Goal: Information Seeking & Learning: Check status

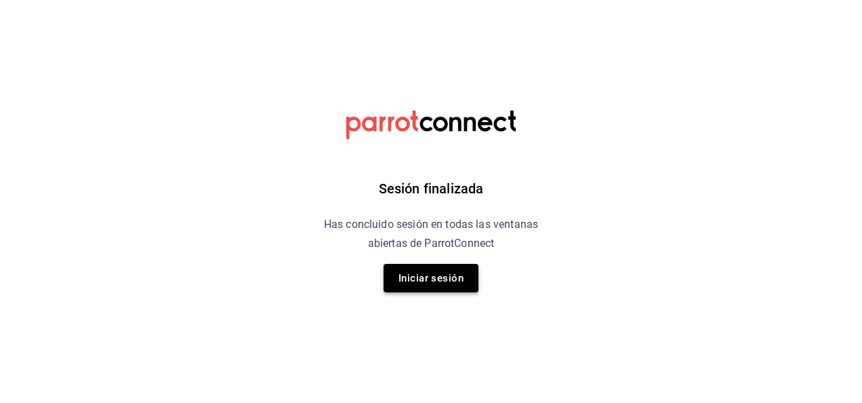
click at [444, 286] on button "Iniciar sesión" at bounding box center [431, 278] width 95 height 28
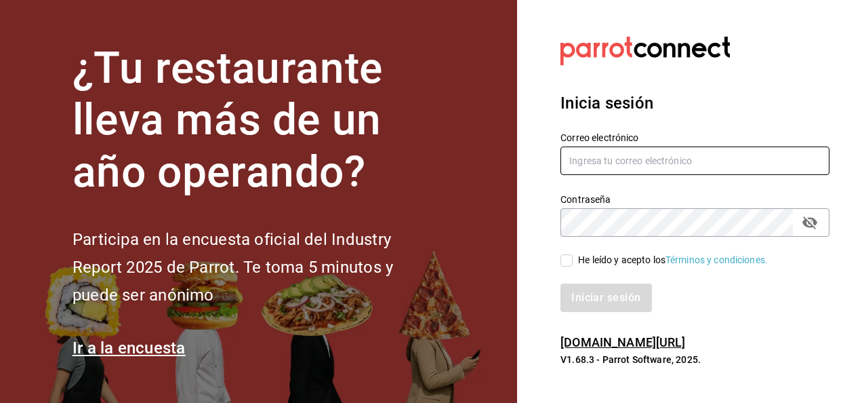
type input "carlos.moreno@grupocosteno.com"
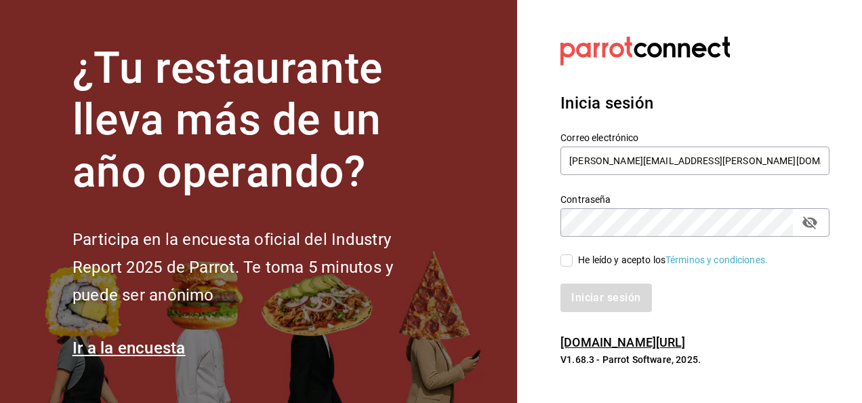
click at [526, 263] on section "Datos incorrectos. Verifica que tu Correo o Contraseña estén bien escritos. Ini…" at bounding box center [689, 201] width 345 height 403
click at [565, 266] on label "He leído y acepto los Términos y condiciones." at bounding box center [664, 260] width 207 height 14
click at [565, 266] on input "He leído y acepto los Términos y condiciones." at bounding box center [567, 260] width 12 height 12
checkbox input "true"
click at [584, 294] on button "Iniciar sesión" at bounding box center [607, 297] width 92 height 28
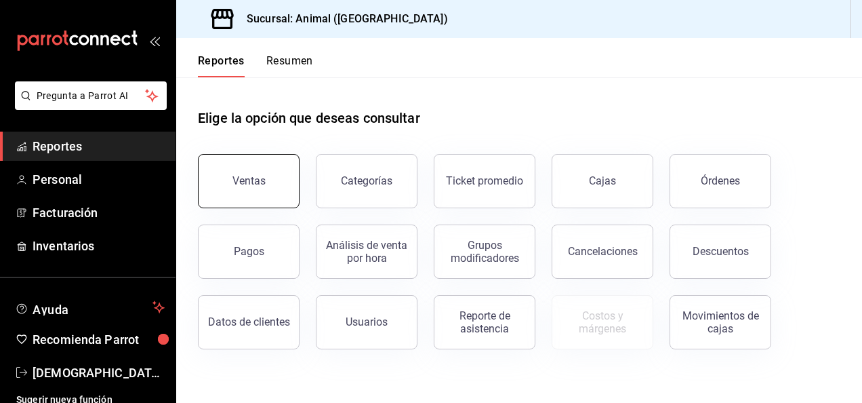
click at [267, 195] on button "Ventas" at bounding box center [249, 181] width 102 height 54
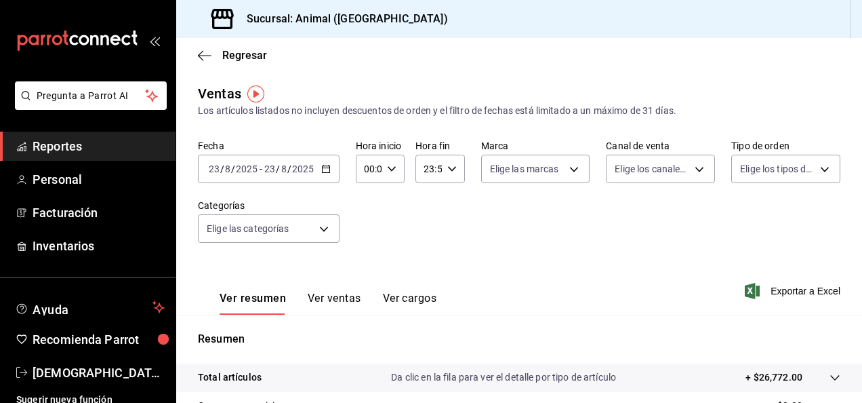
click at [322, 169] on icon "button" at bounding box center [325, 168] width 9 height 9
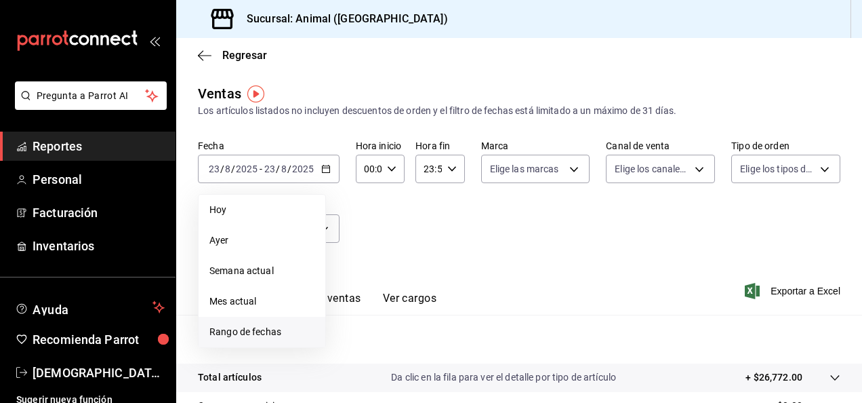
click at [296, 338] on span "Rango de fechas" at bounding box center [261, 332] width 105 height 14
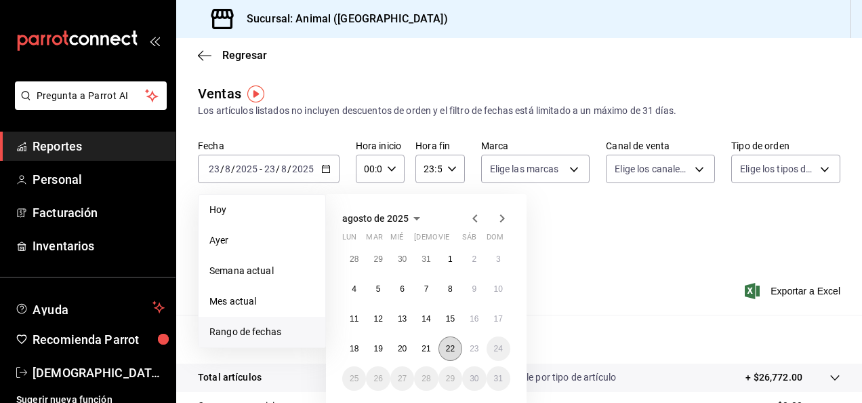
click at [445, 355] on button "22" at bounding box center [451, 348] width 24 height 24
click at [469, 355] on button "23" at bounding box center [474, 348] width 24 height 24
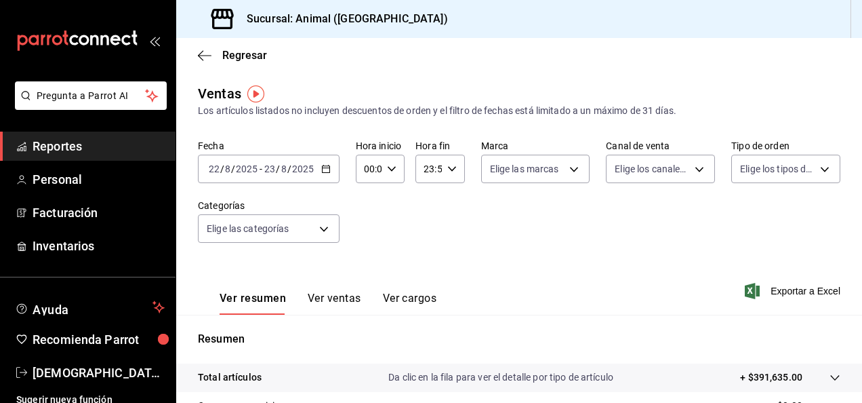
click at [396, 174] on div "00:00 Hora inicio" at bounding box center [380, 169] width 49 height 28
click at [366, 243] on span "04" at bounding box center [366, 247] width 3 height 11
type input "04:00"
click at [450, 178] on div at bounding box center [431, 201] width 862 height 403
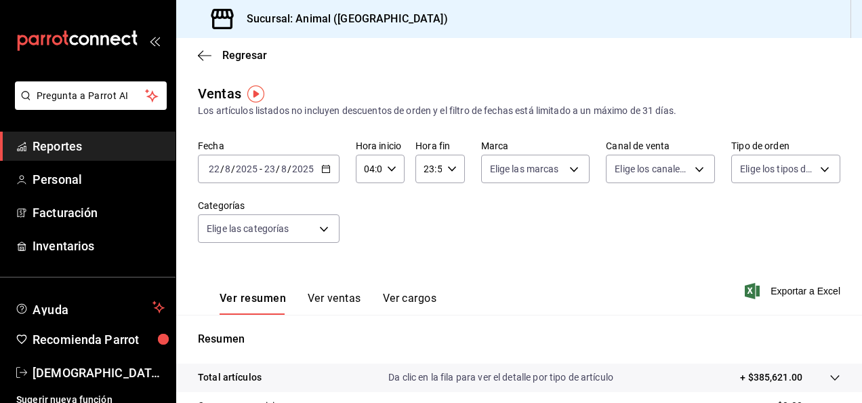
click at [450, 175] on div "23:59 Hora fin" at bounding box center [440, 169] width 49 height 28
click at [432, 230] on button "04" at bounding box center [425, 224] width 19 height 27
click at [451, 207] on span "00" at bounding box center [450, 203] width 3 height 11
type input "04:00"
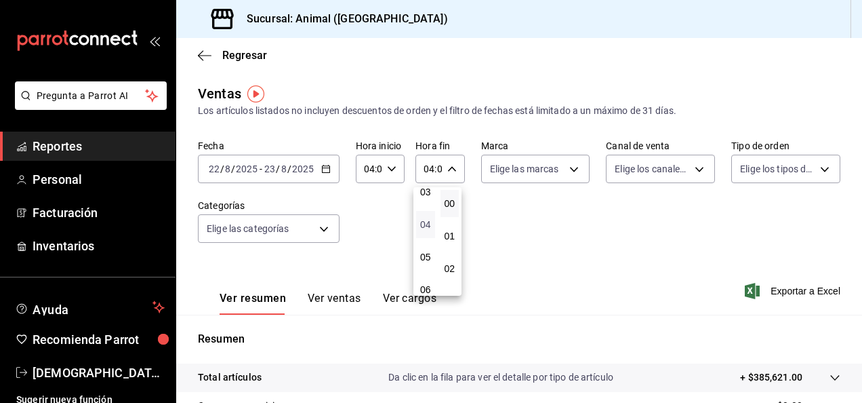
click at [426, 221] on span "04" at bounding box center [425, 224] width 3 height 11
drag, startPoint x: 857, startPoint y: 169, endPoint x: 862, endPoint y: 323, distance: 153.3
click at [862, 323] on html "Pregunta a Parrot AI Reportes Personal Facturación Inventarios Ayuda Recomienda…" at bounding box center [431, 201] width 862 height 403
drag, startPoint x: 853, startPoint y: 197, endPoint x: 852, endPoint y: 205, distance: 8.2
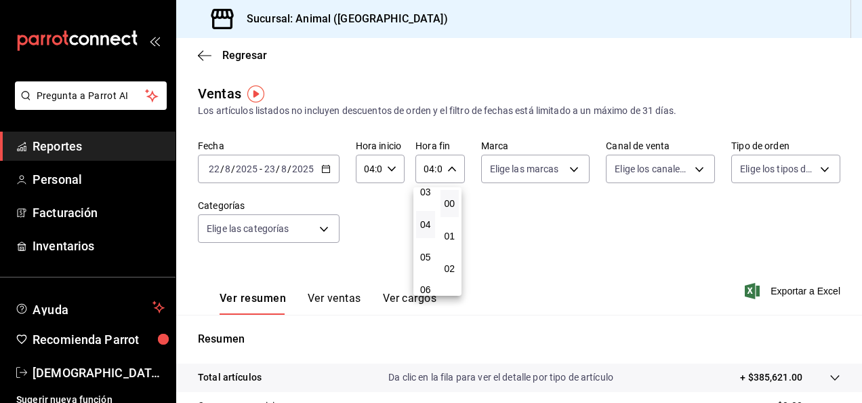
click at [852, 205] on div at bounding box center [431, 201] width 862 height 403
click at [323, 176] on div "[DATE] [DATE] - [DATE] [DATE]" at bounding box center [269, 169] width 142 height 28
drag, startPoint x: 313, startPoint y: 190, endPoint x: 316, endPoint y: 183, distance: 7.3
click at [316, 183] on div "Fecha [DATE] [DATE] - [DATE] [DATE] Hora inicio 04:00 Hora inicio Hora fin 04:0…" at bounding box center [519, 199] width 643 height 119
click at [327, 176] on div "[DATE] [DATE] - [DATE] [DATE]" at bounding box center [269, 169] width 142 height 28
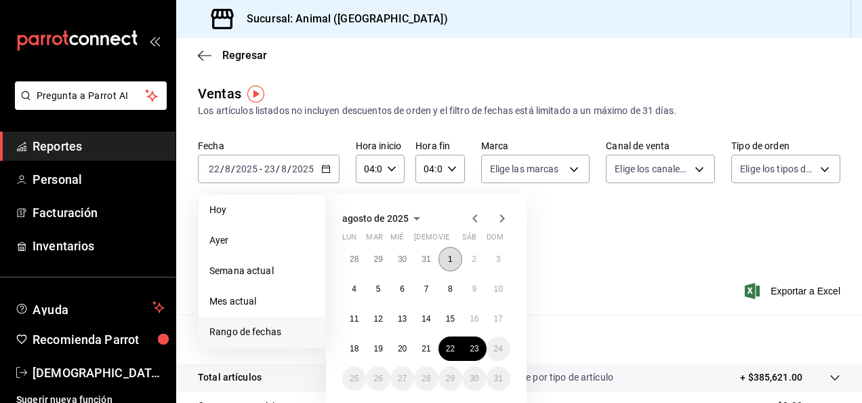
click at [451, 262] on abbr "1" at bounding box center [450, 258] width 5 height 9
click at [472, 355] on button "23" at bounding box center [474, 348] width 24 height 24
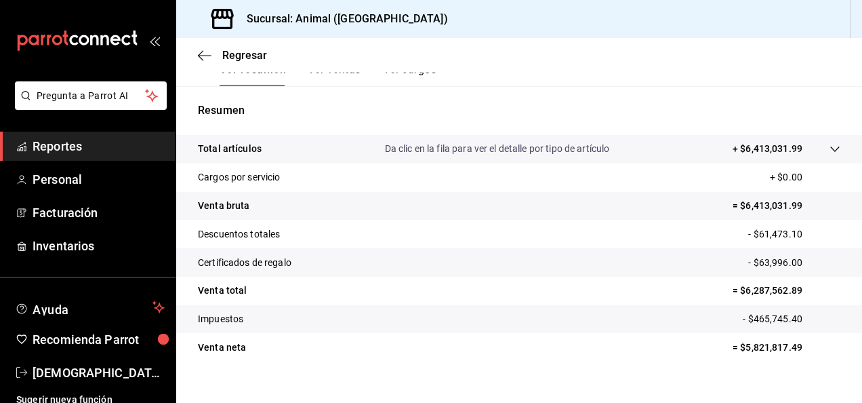
scroll to position [247, 0]
